Goal: Task Accomplishment & Management: Manage account settings

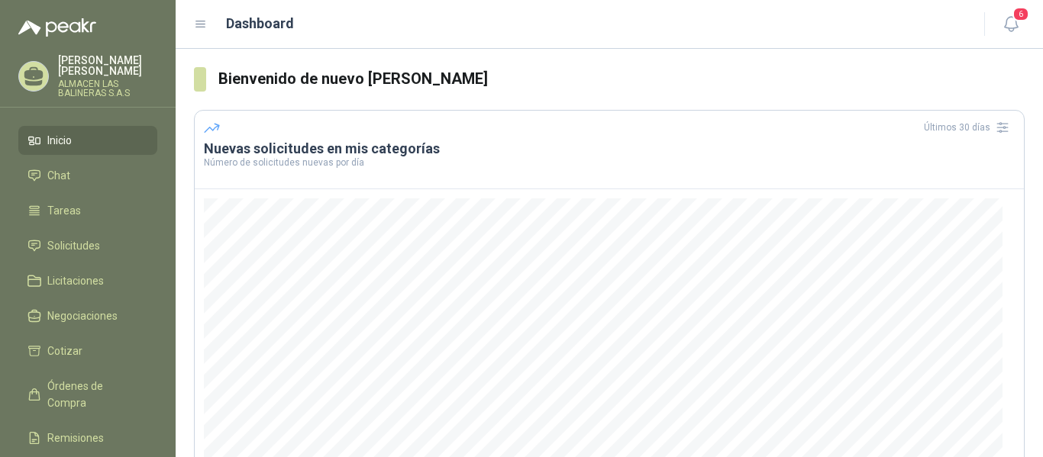
click at [93, 141] on li "Inicio" at bounding box center [87, 140] width 121 height 17
click at [89, 242] on span "Solicitudes" at bounding box center [73, 245] width 53 height 17
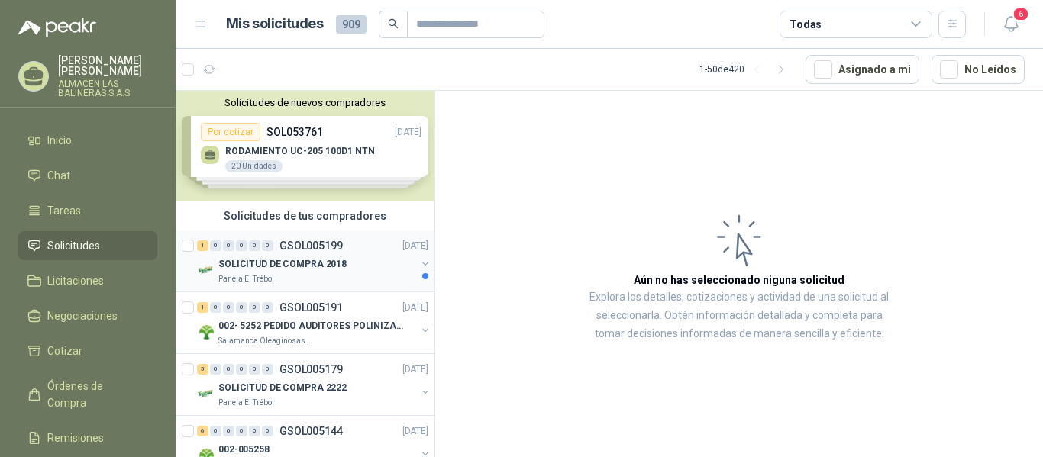
click at [321, 244] on p "GSOL005199" at bounding box center [310, 245] width 63 height 11
